Goal: Task Accomplishment & Management: Manage account settings

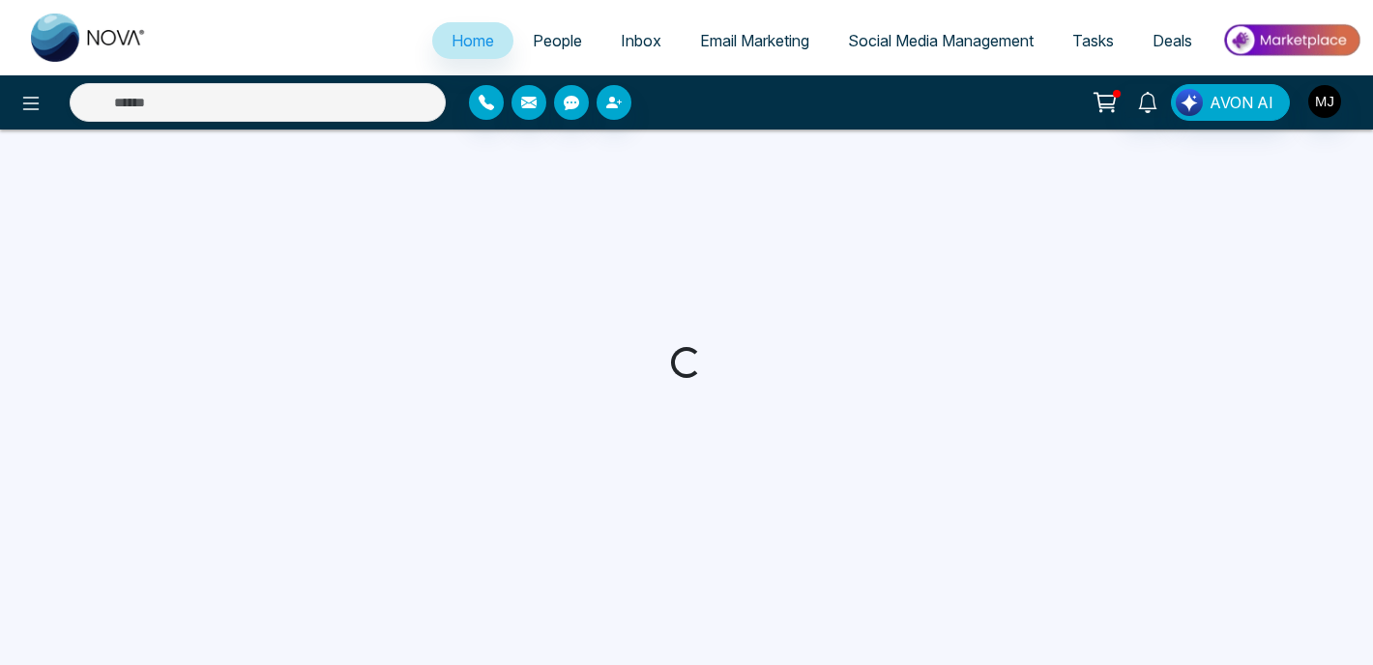
select select "*"
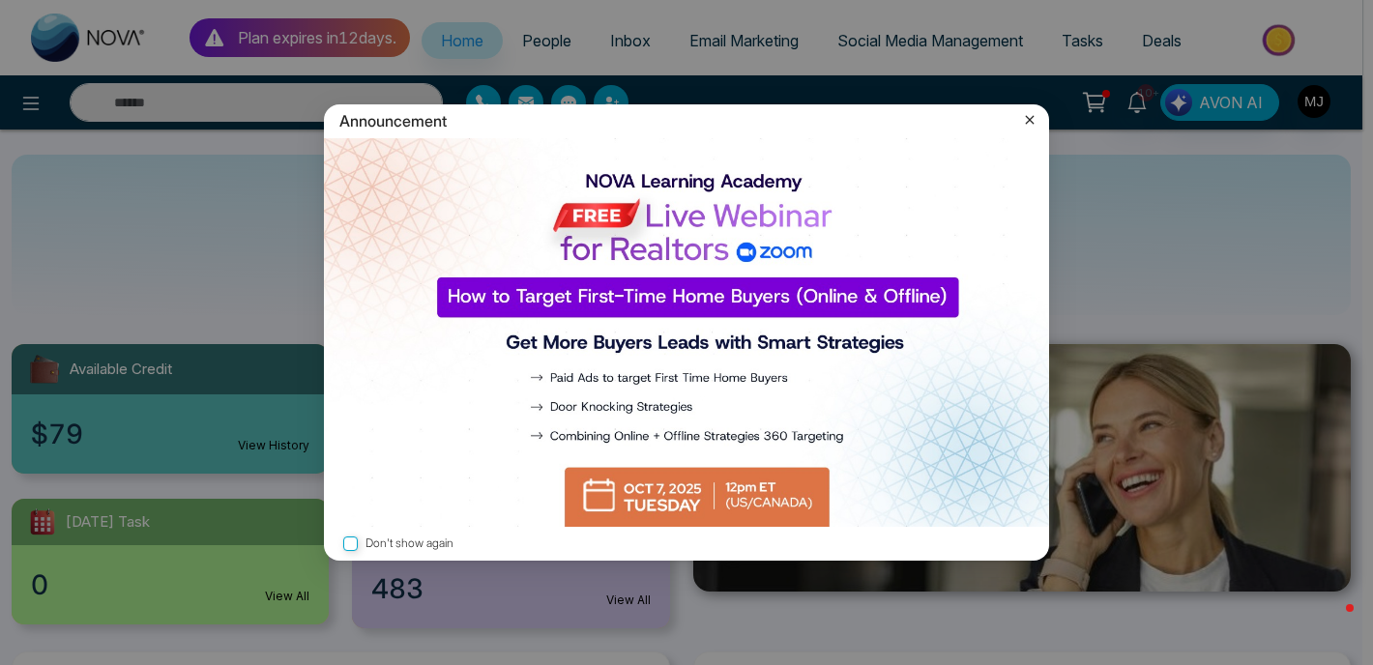
click at [1034, 119] on icon at bounding box center [1029, 119] width 19 height 19
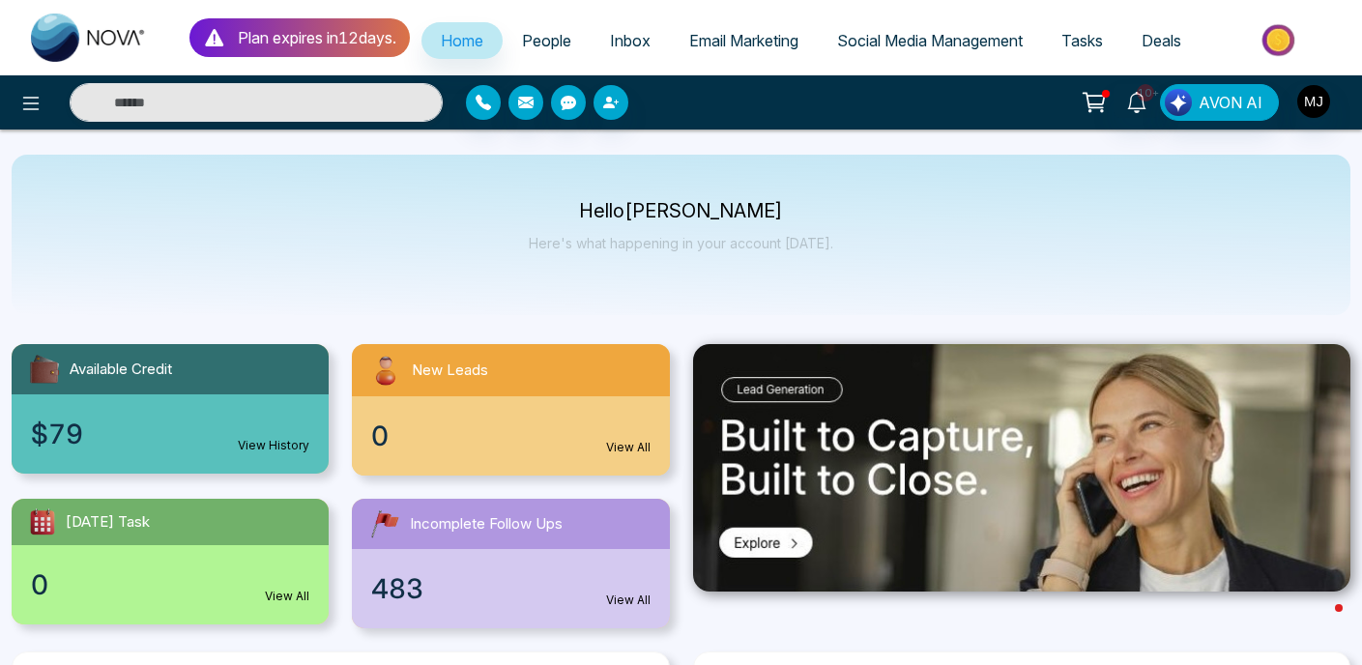
click at [545, 47] on span "People" at bounding box center [546, 40] width 49 height 19
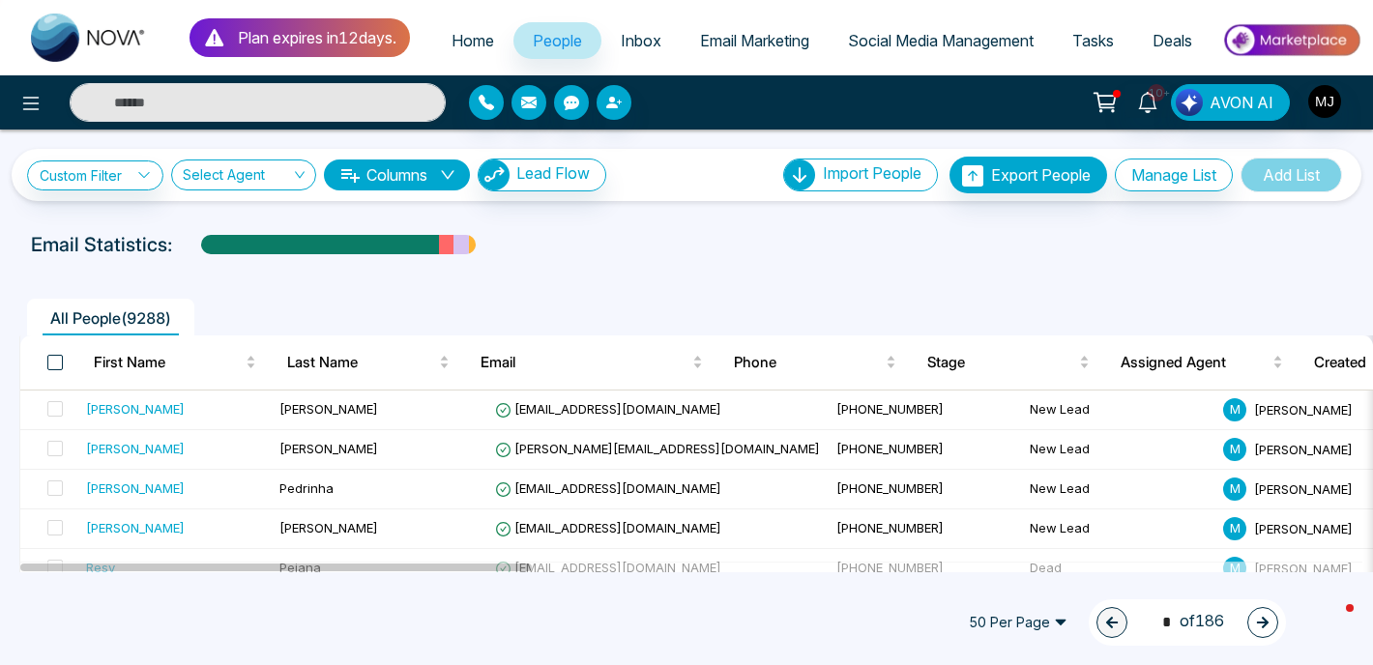
click at [54, 370] on span at bounding box center [54, 362] width 15 height 15
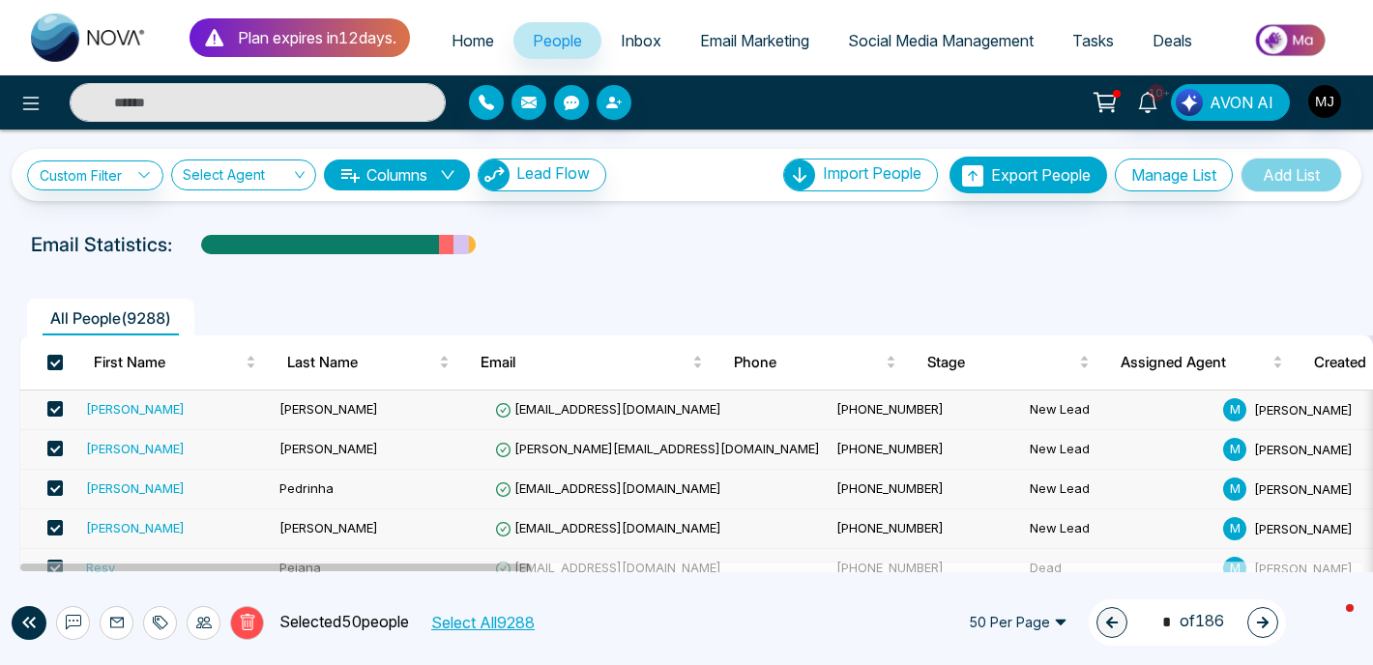
click at [462, 616] on button "Select All 9288" at bounding box center [481, 622] width 117 height 25
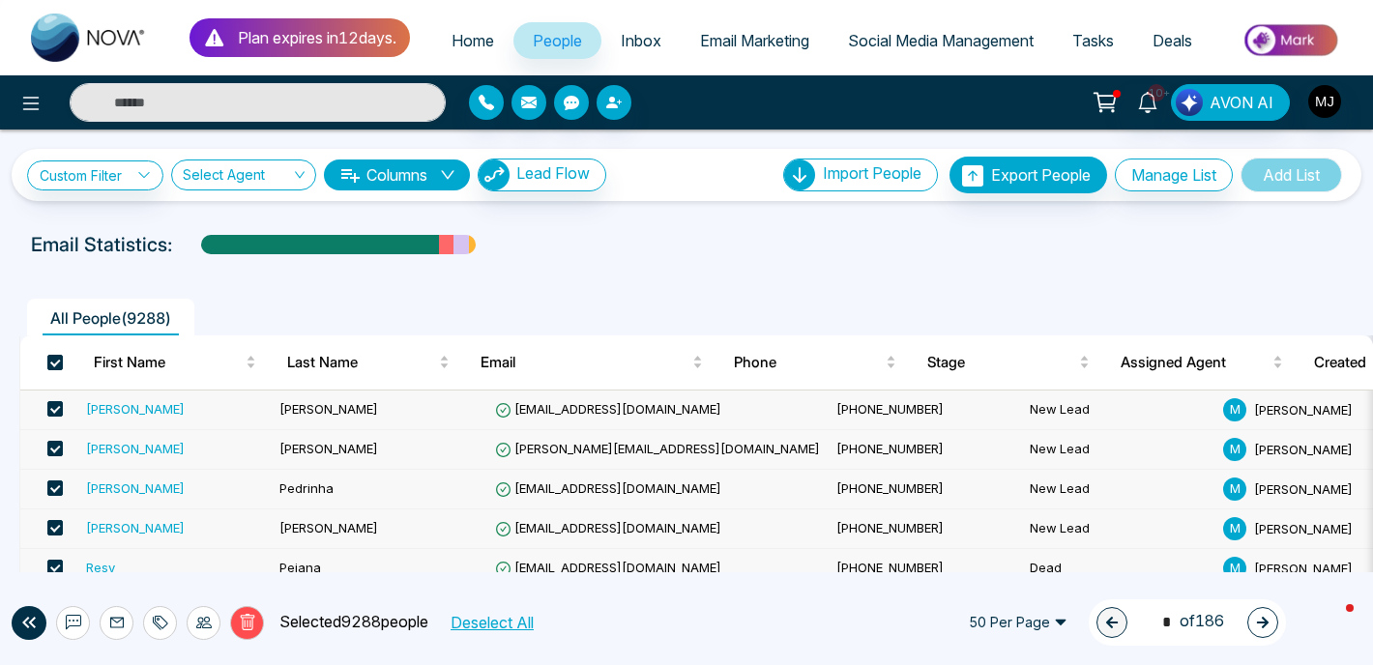
click at [249, 629] on icon at bounding box center [247, 622] width 15 height 16
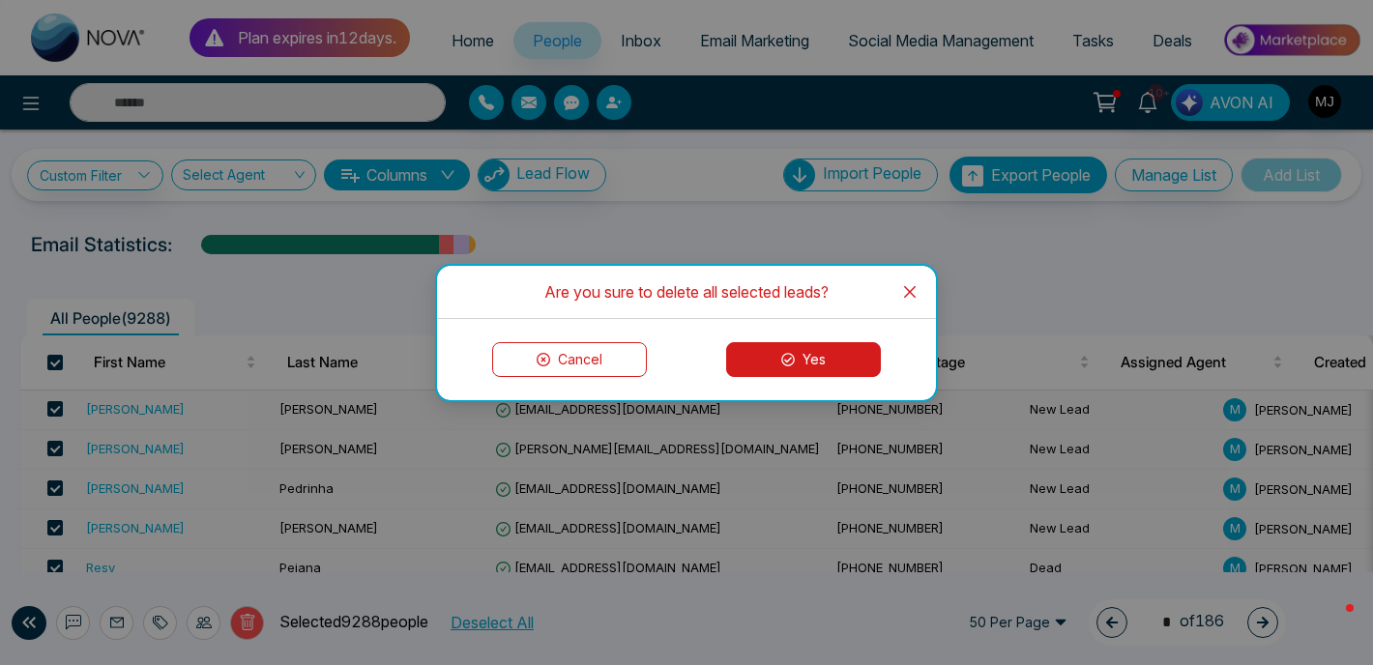
click at [781, 346] on button "Yes" at bounding box center [803, 359] width 155 height 35
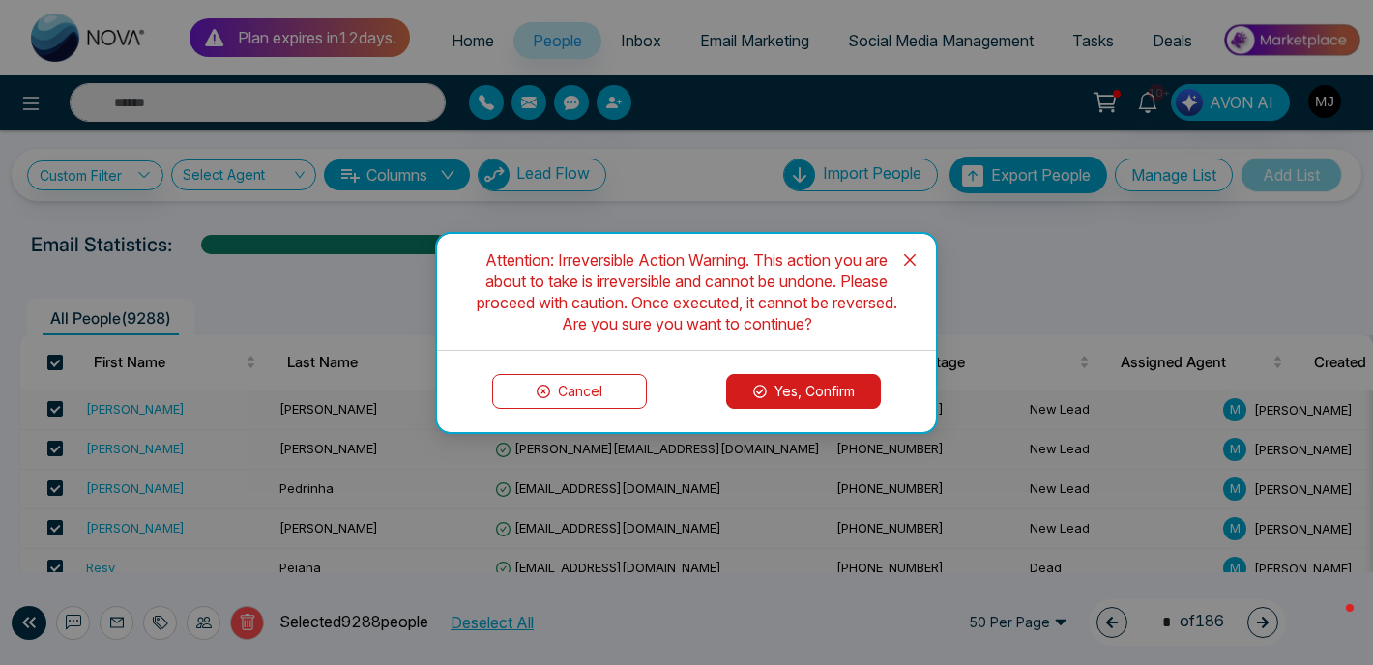
click at [779, 381] on button "Yes, Confirm" at bounding box center [803, 391] width 155 height 35
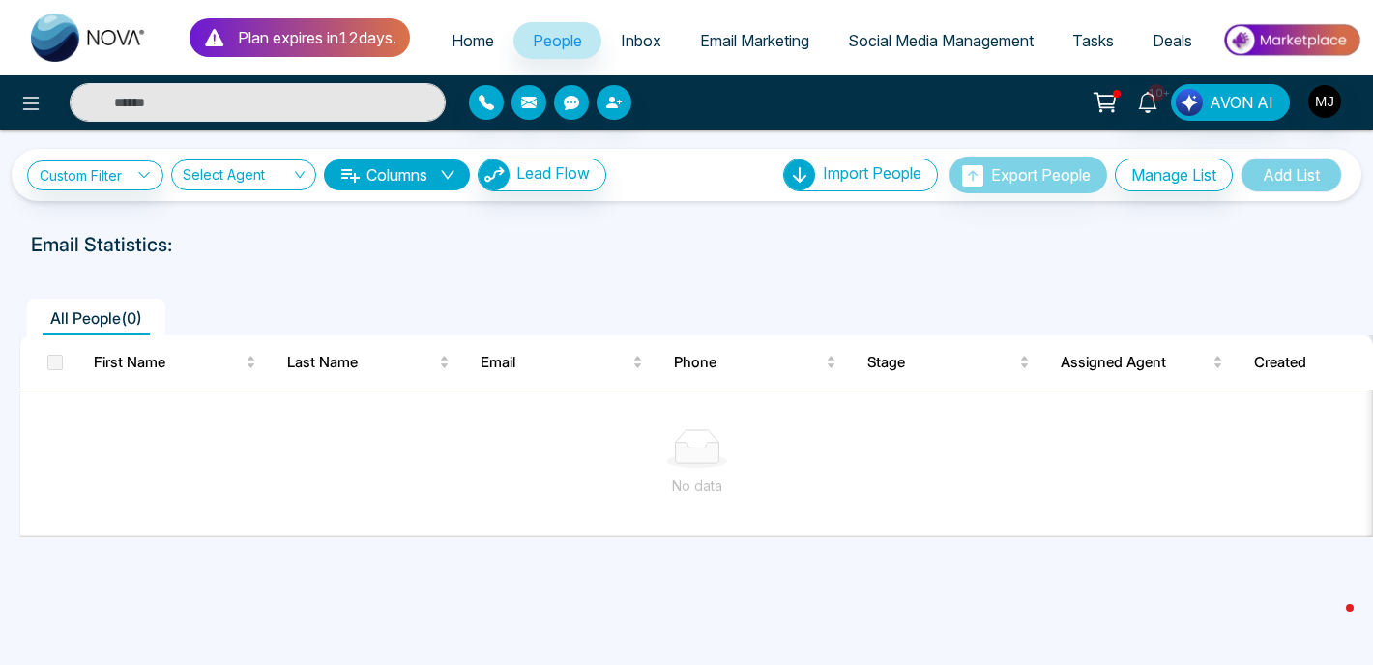
click at [584, 329] on ul "All People ( 0 )" at bounding box center [642, 317] width 1247 height 37
click at [474, 46] on span "Home" at bounding box center [472, 40] width 43 height 19
select select "*"
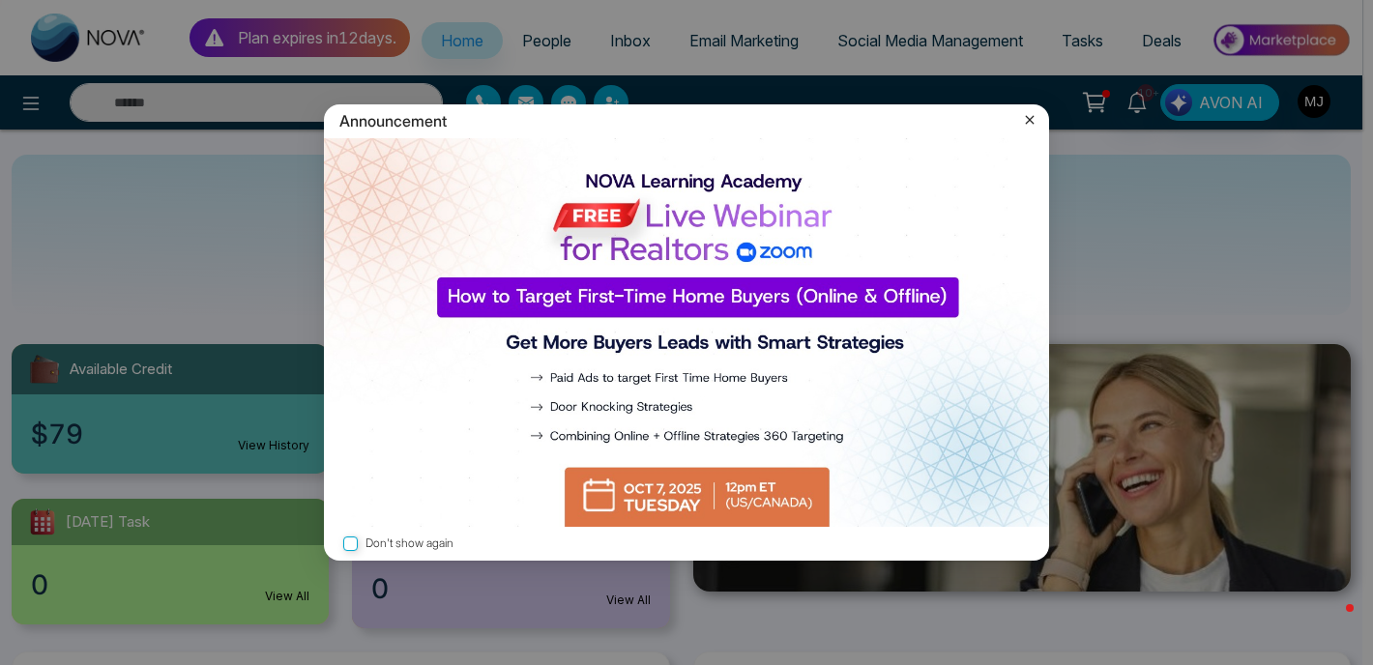
click at [1033, 118] on icon at bounding box center [1030, 120] width 9 height 9
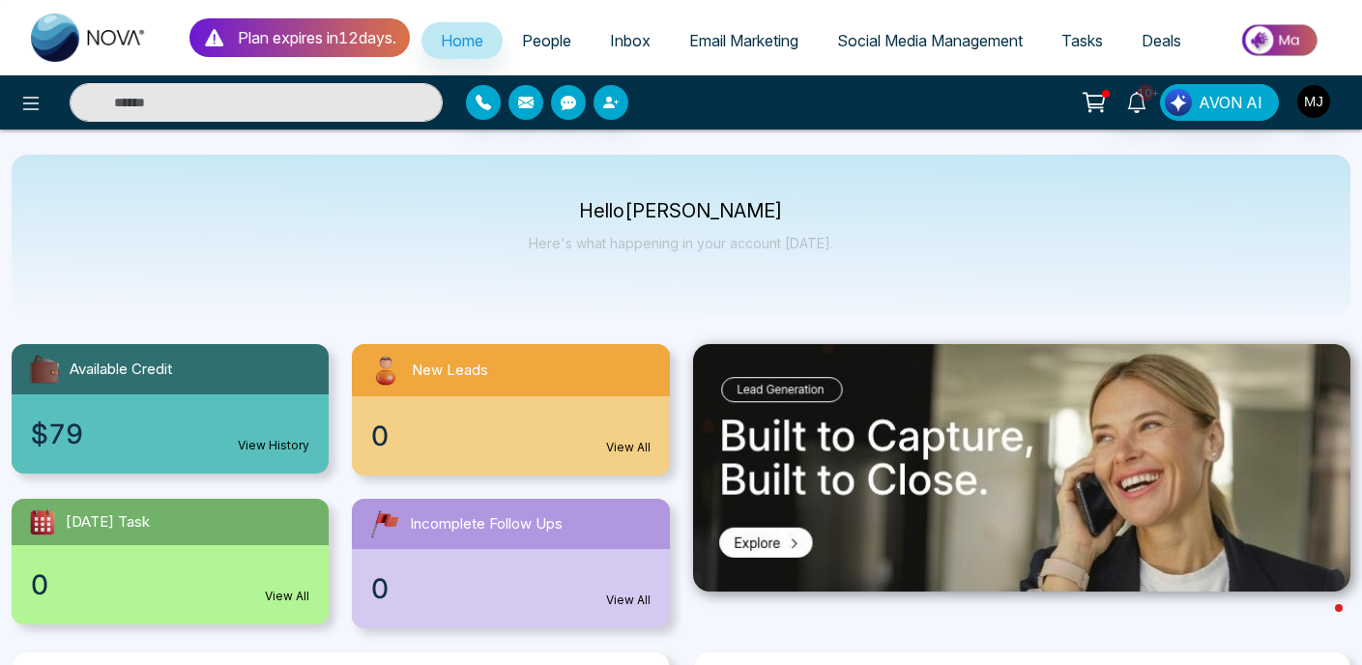
click at [554, 44] on span "People" at bounding box center [546, 40] width 49 height 19
